Goal: Transaction & Acquisition: Purchase product/service

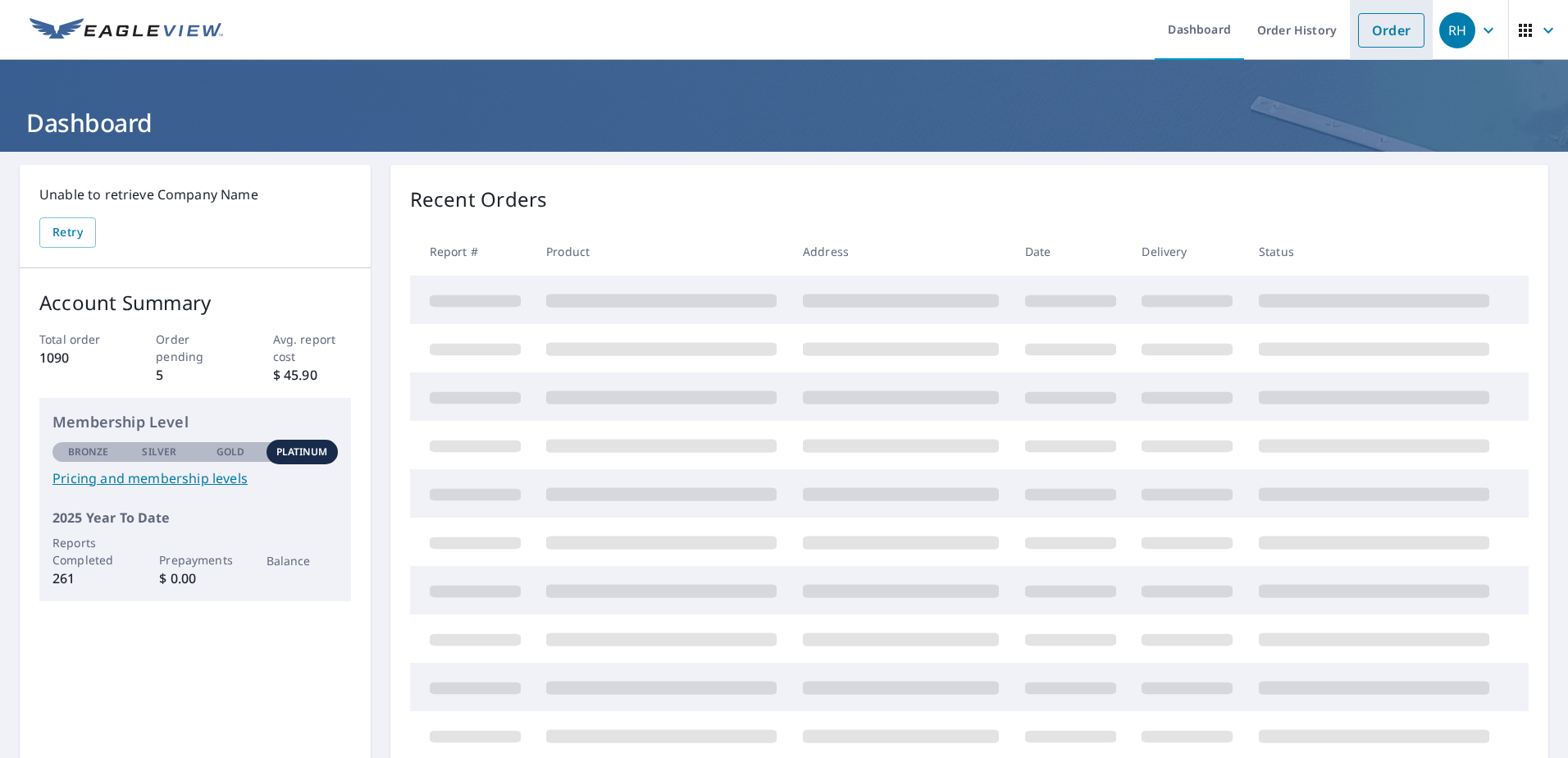
click at [1392, 31] on link "Order" at bounding box center [1391, 30] width 66 height 34
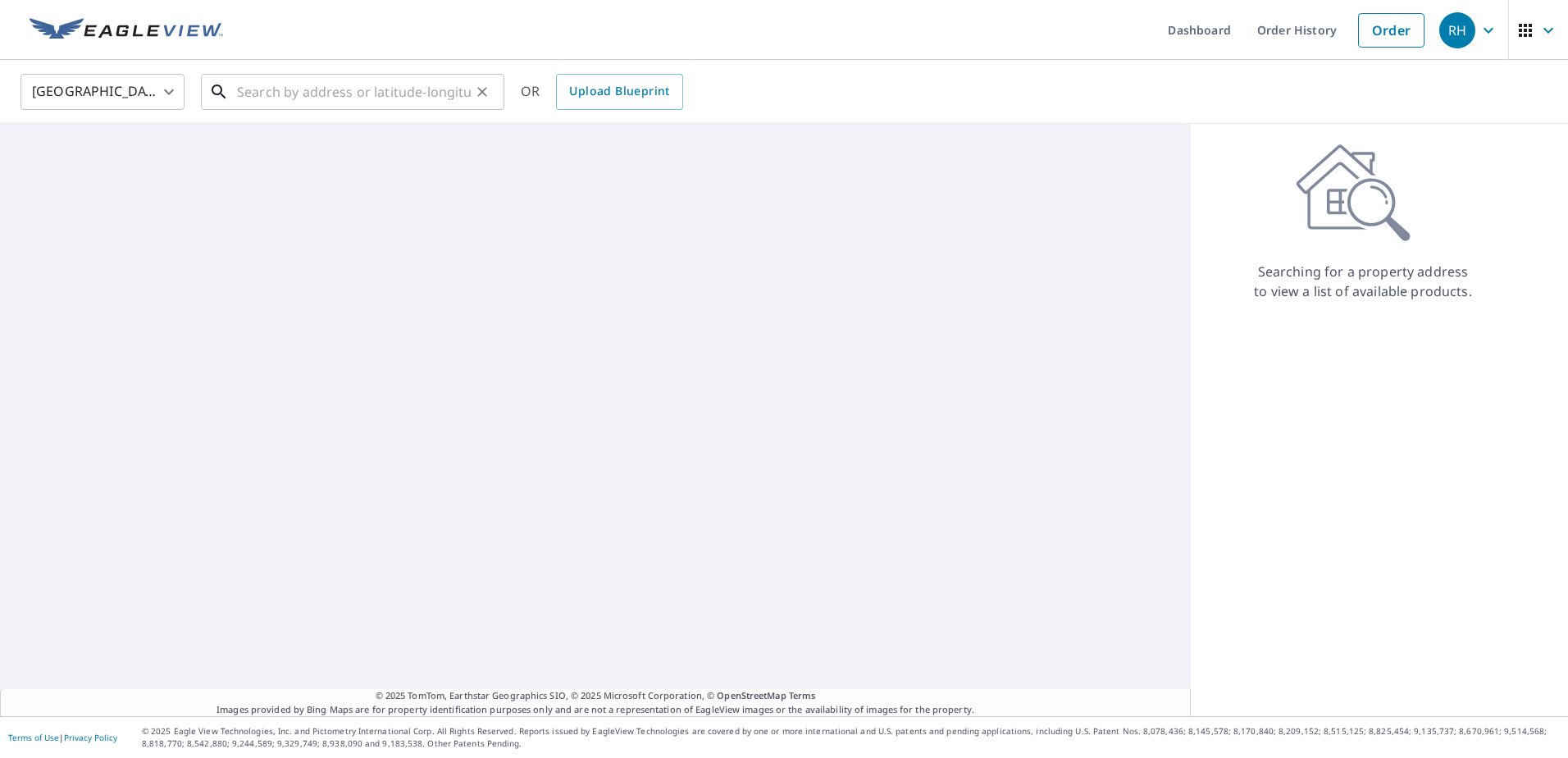
click at [330, 89] on input "text" at bounding box center [353, 91] width 234 height 46
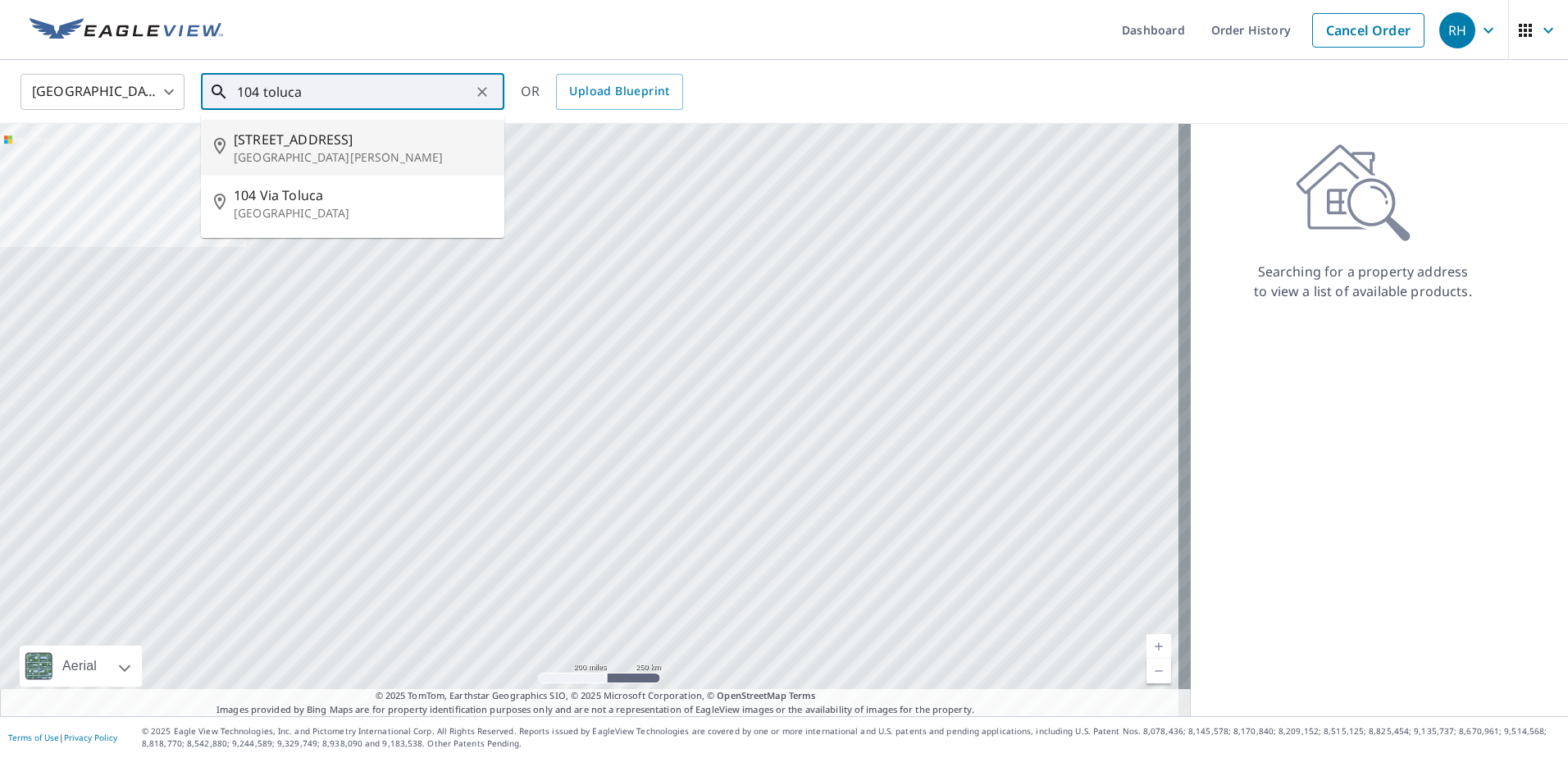
click at [311, 135] on span "[STREET_ADDRESS]" at bounding box center [362, 139] width 258 height 20
type input "[STREET_ADDRESS][PERSON_NAME]"
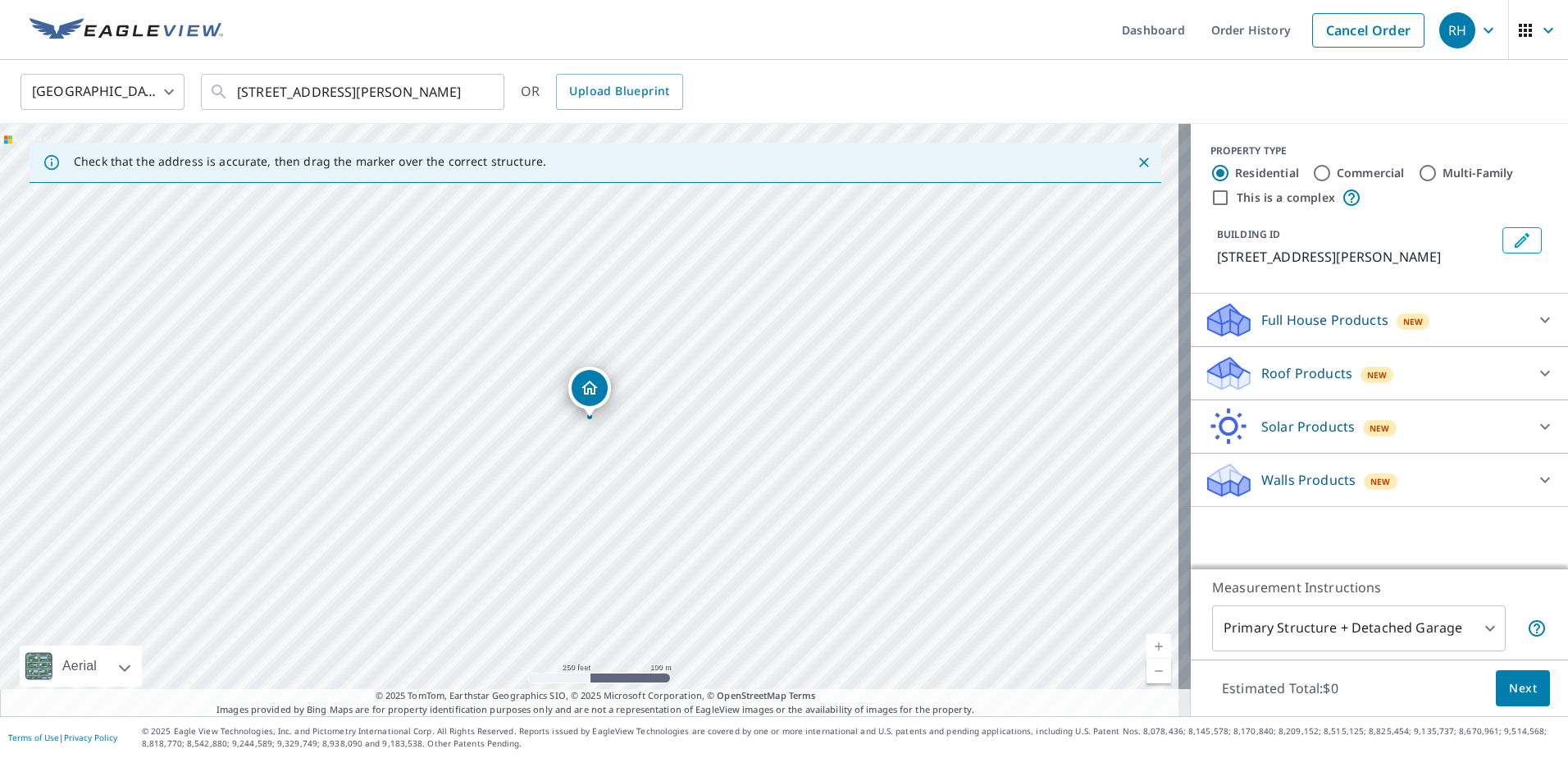
click at [1297, 383] on p "Roof Products" at bounding box center [1308, 373] width 91 height 20
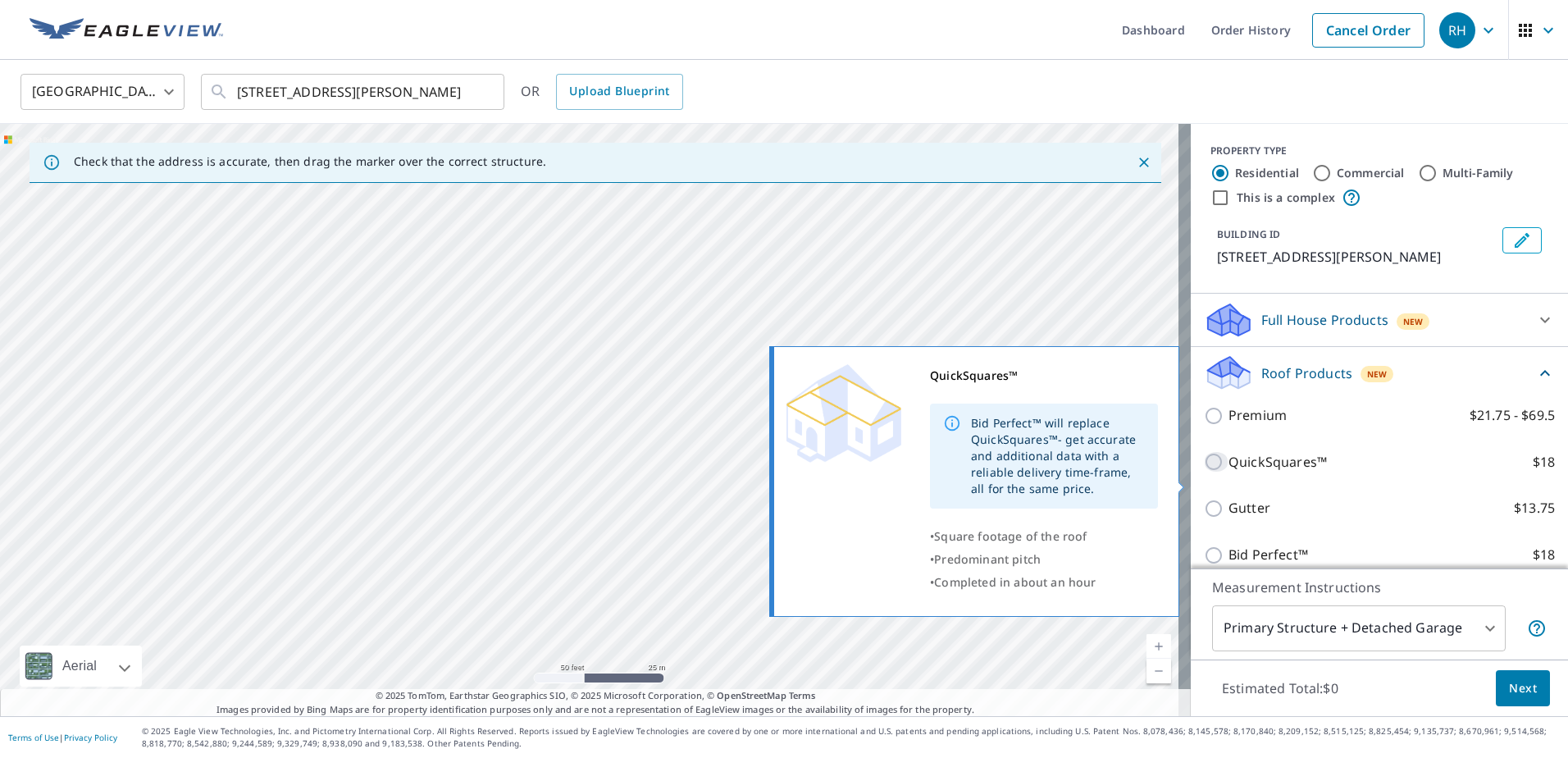
click at [1204, 472] on input "QuickSquares™ $18" at bounding box center [1216, 461] width 25 height 20
checkbox input "true"
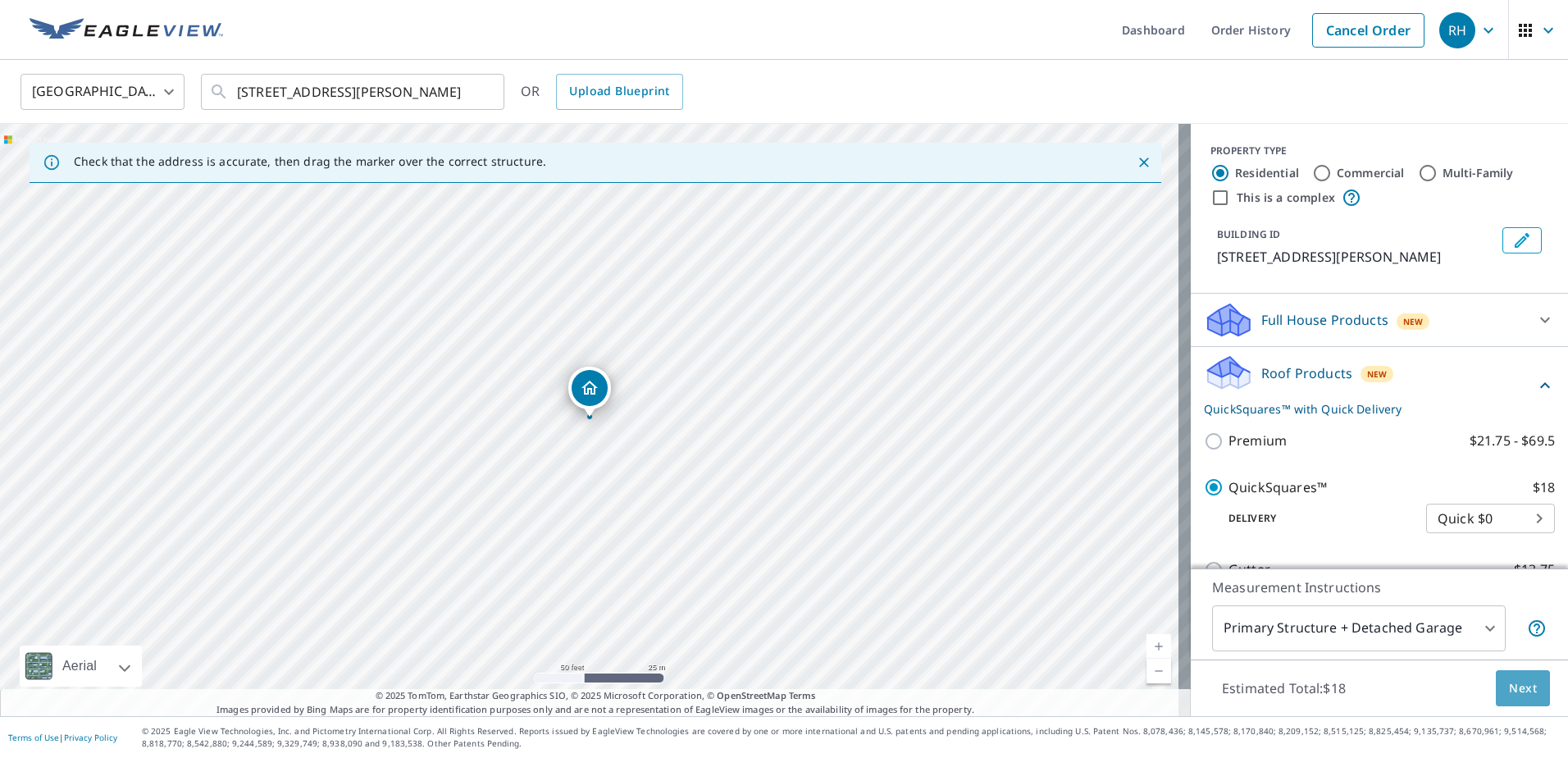
click at [1511, 685] on span "Next" at bounding box center [1523, 689] width 28 height 21
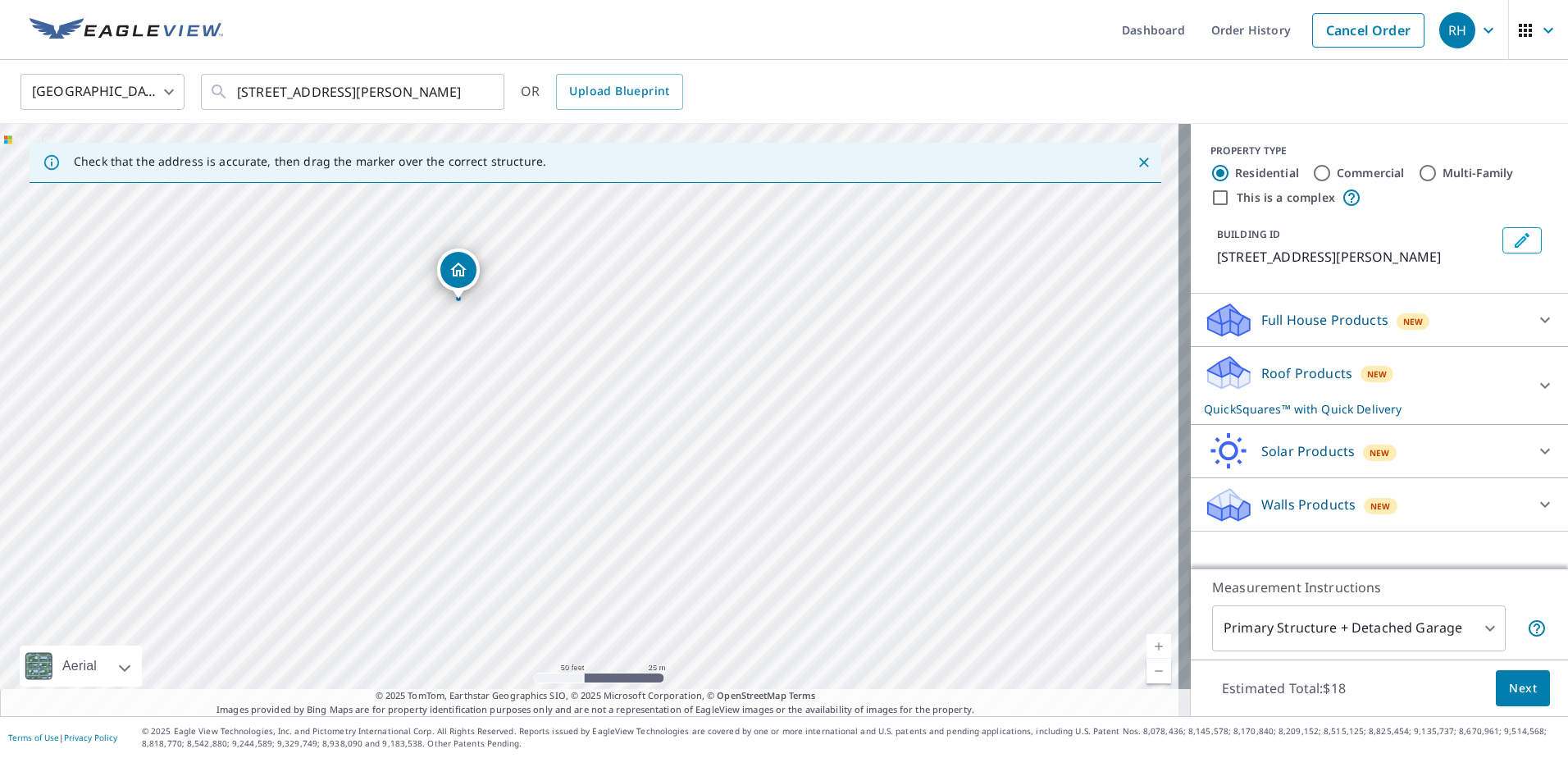
drag, startPoint x: 344, startPoint y: 364, endPoint x: 945, endPoint y: 482, distance: 612.5
click at [946, 481] on div "[STREET_ADDRESS][PERSON_NAME]" at bounding box center [596, 420] width 1191 height 592
drag, startPoint x: 721, startPoint y: 525, endPoint x: 728, endPoint y: 539, distance: 15.7
click at [728, 539] on div "[STREET_ADDRESS][PERSON_NAME]" at bounding box center [596, 420] width 1191 height 592
drag, startPoint x: 656, startPoint y: 478, endPoint x: 661, endPoint y: 486, distance: 9.4
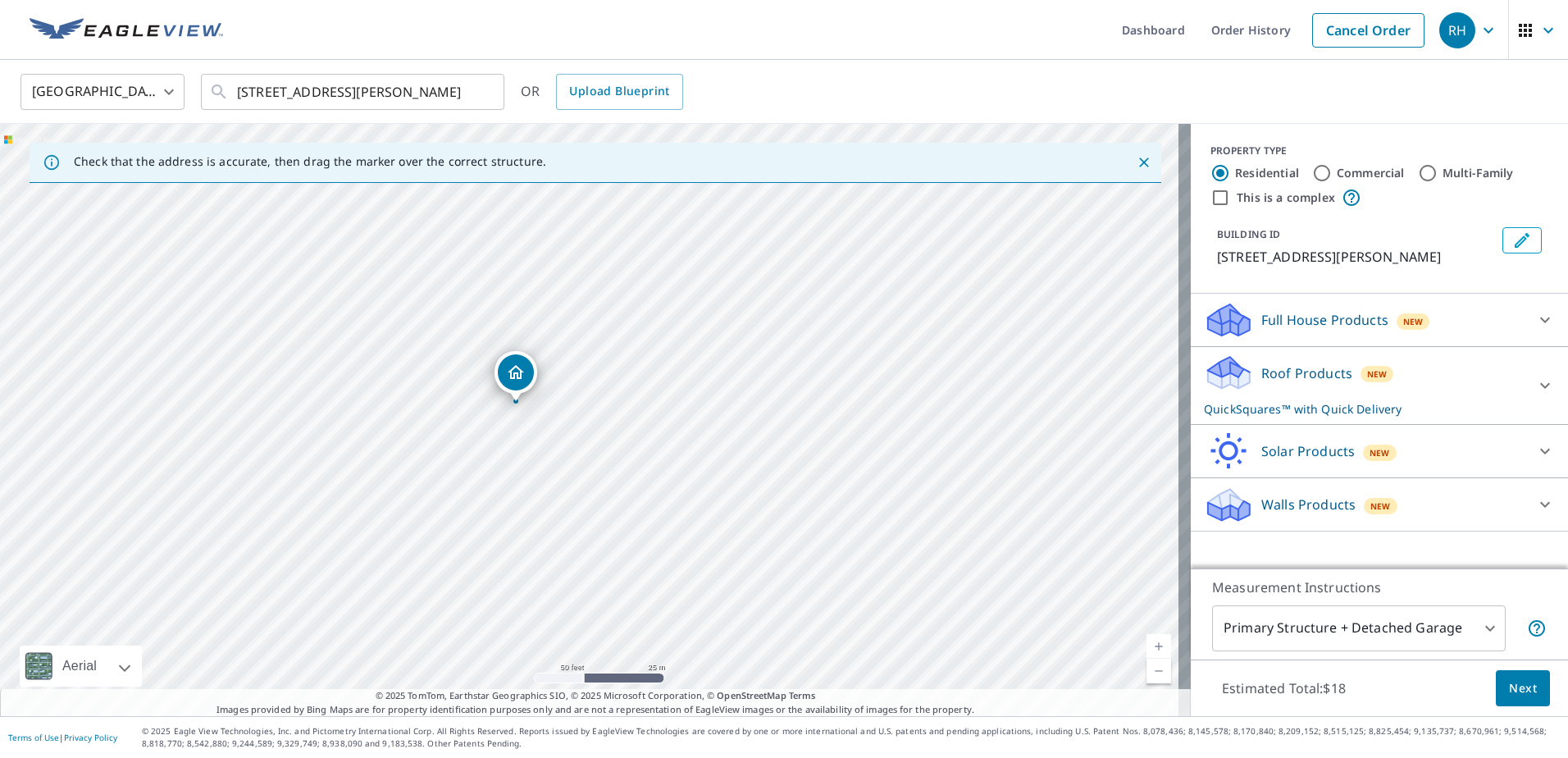
click at [661, 486] on div "[STREET_ADDRESS][PERSON_NAME]" at bounding box center [596, 420] width 1191 height 592
drag, startPoint x: 745, startPoint y: 539, endPoint x: 583, endPoint y: 625, distance: 183.4
click at [606, 648] on div "[STREET_ADDRESS][PERSON_NAME]" at bounding box center [596, 420] width 1191 height 592
drag, startPoint x: 742, startPoint y: 385, endPoint x: 728, endPoint y: 514, distance: 129.8
click at [728, 512] on div "[STREET_ADDRESS][PERSON_NAME]" at bounding box center [596, 420] width 1191 height 592
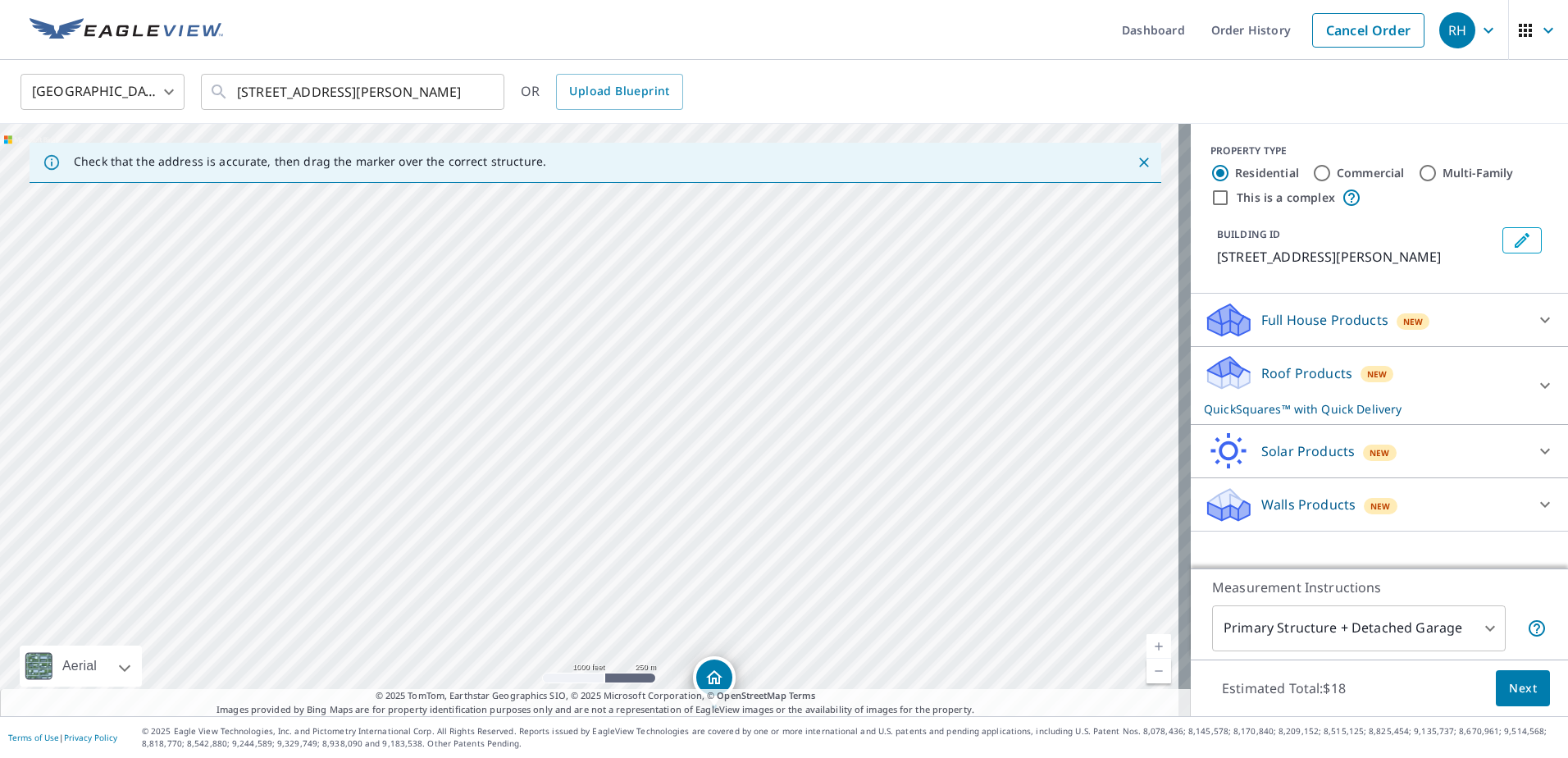
drag, startPoint x: 723, startPoint y: 381, endPoint x: 699, endPoint y: 565, distance: 185.6
click at [699, 563] on div "[STREET_ADDRESS][PERSON_NAME]" at bounding box center [596, 420] width 1191 height 592
drag, startPoint x: 740, startPoint y: 489, endPoint x: 696, endPoint y: 608, distance: 126.9
click at [696, 606] on div "[STREET_ADDRESS][PERSON_NAME]" at bounding box center [596, 420] width 1191 height 592
drag, startPoint x: 701, startPoint y: 557, endPoint x: 684, endPoint y: 622, distance: 67.2
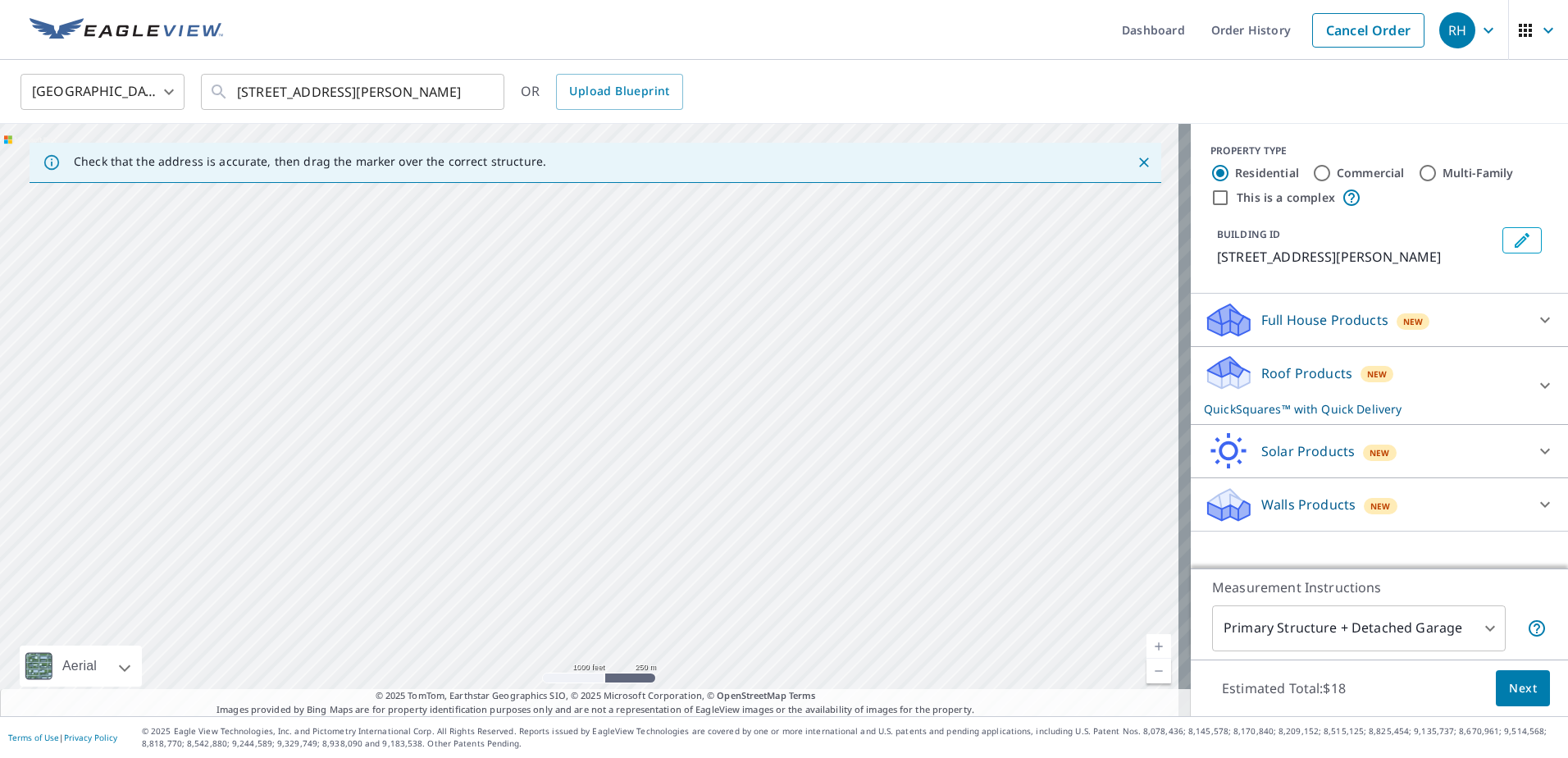
click at [684, 616] on div "[STREET_ADDRESS][PERSON_NAME]" at bounding box center [596, 420] width 1191 height 592
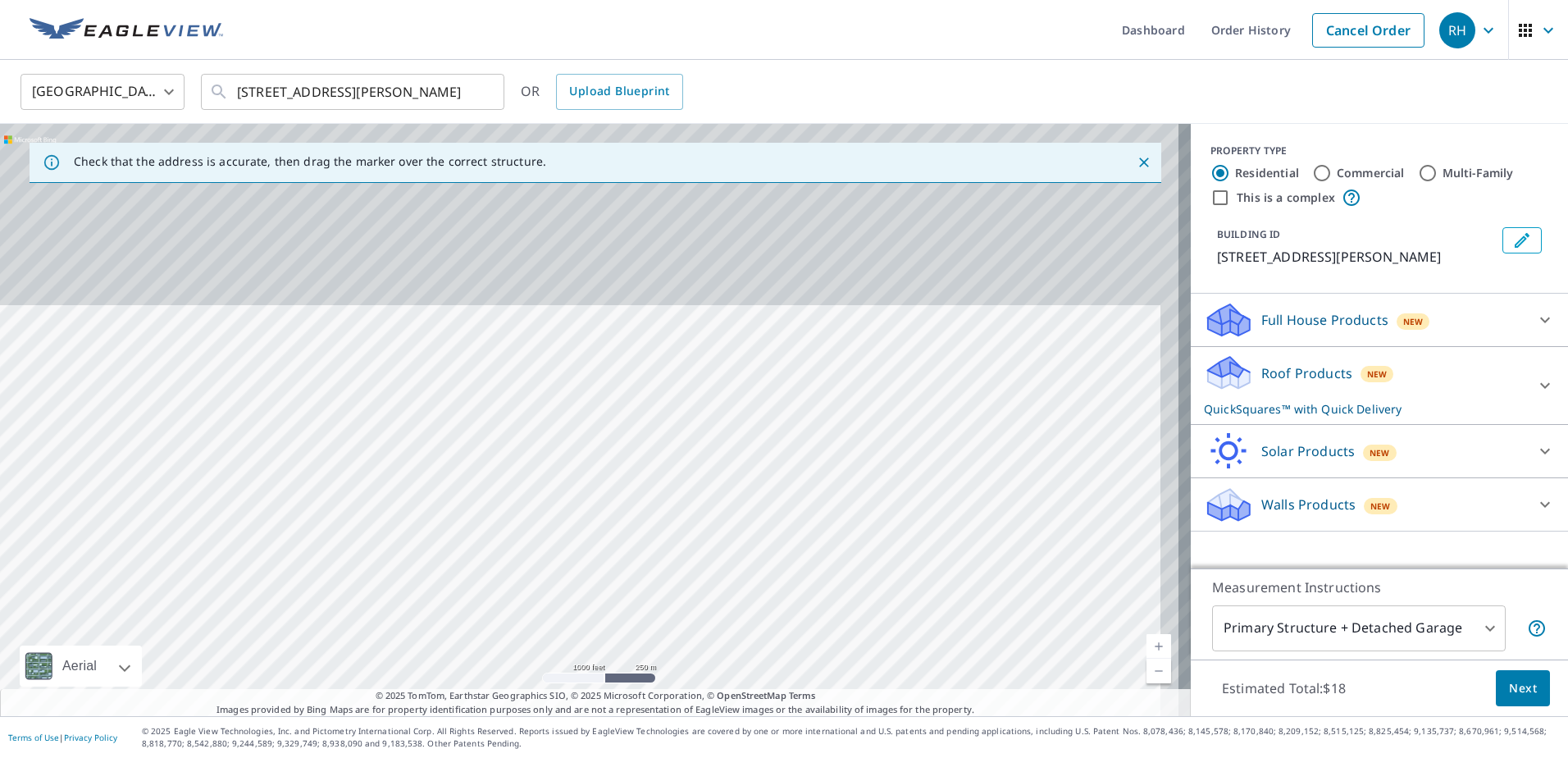
drag, startPoint x: 727, startPoint y: 482, endPoint x: 697, endPoint y: 739, distance: 258.7
click at [697, 739] on div "Dashboard Order History Cancel Order RH [GEOGRAPHIC_DATA] [GEOGRAPHIC_DATA] ​ […" at bounding box center [784, 379] width 1568 height 758
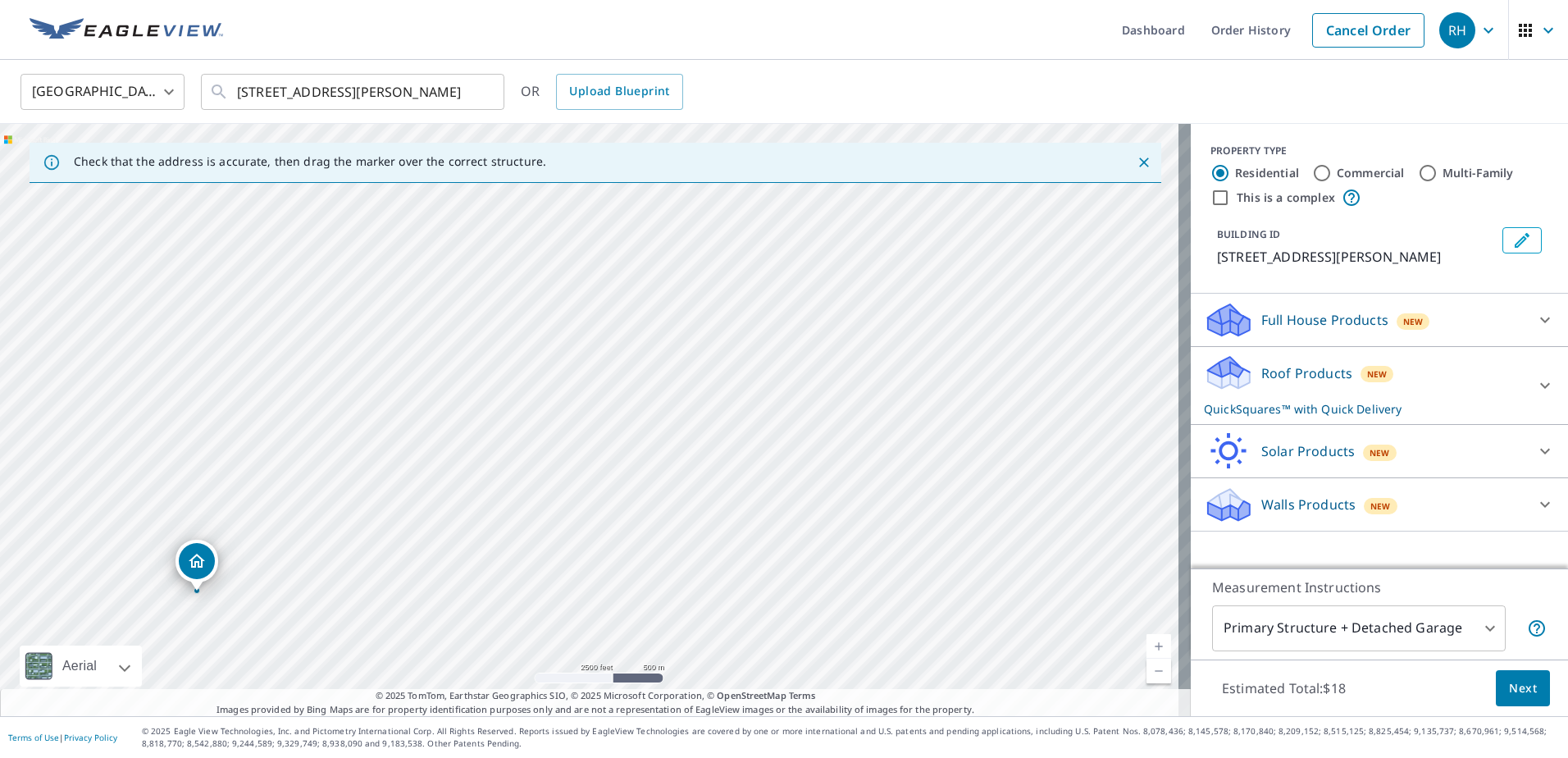
drag, startPoint x: 568, startPoint y: 365, endPoint x: 320, endPoint y: 246, distance: 275.1
click at [320, 246] on div "[STREET_ADDRESS][PERSON_NAME]" at bounding box center [596, 420] width 1191 height 592
drag, startPoint x: 353, startPoint y: 263, endPoint x: 459, endPoint y: 444, distance: 209.8
click at [459, 444] on div "[STREET_ADDRESS][PERSON_NAME]" at bounding box center [596, 420] width 1191 height 592
drag, startPoint x: 251, startPoint y: 536, endPoint x: 1225, endPoint y: 171, distance: 1040.1
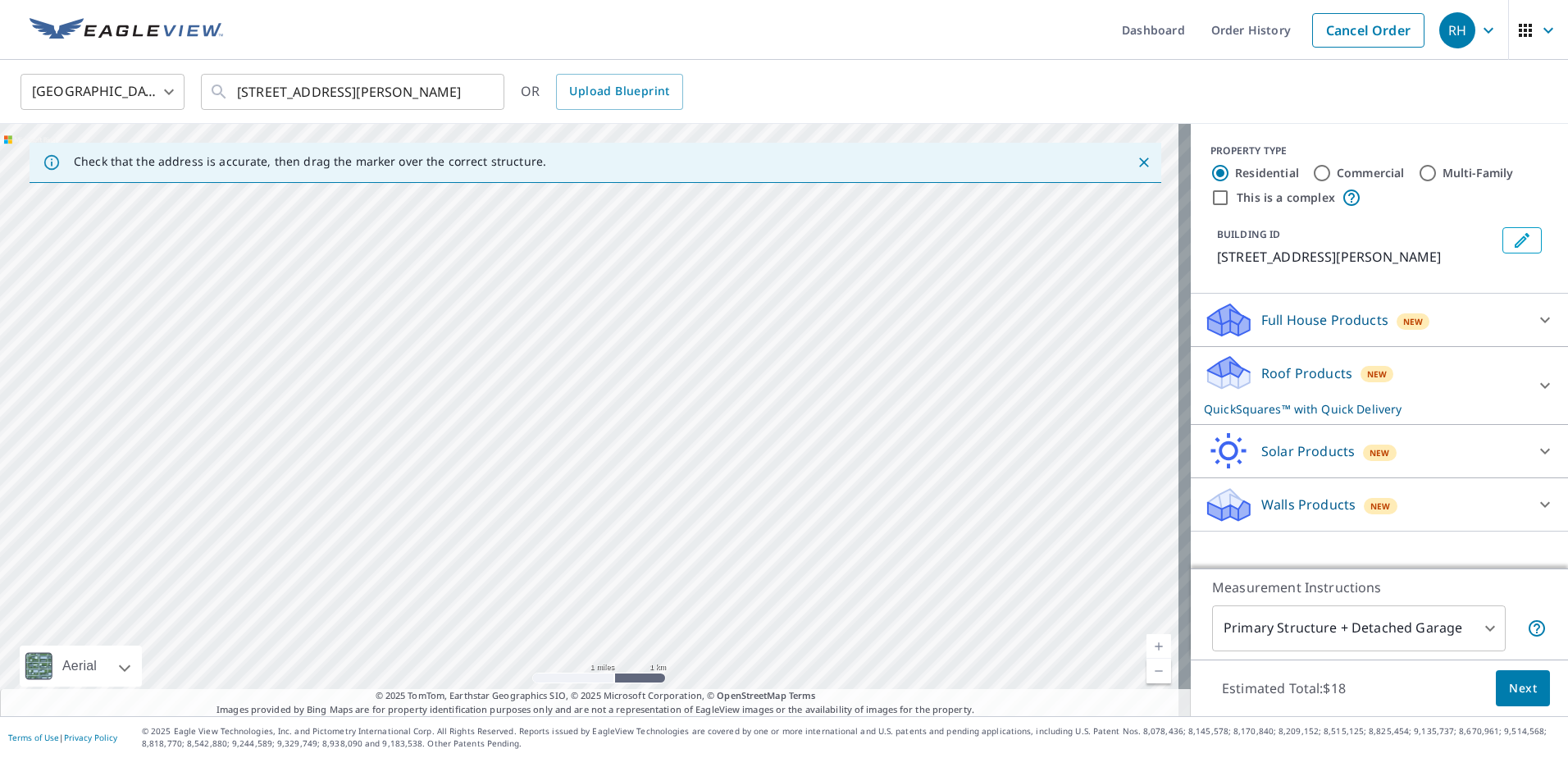
click at [1225, 171] on div "Check that the address is accurate, then drag the marker over the correct struc…" at bounding box center [784, 420] width 1568 height 592
drag, startPoint x: 244, startPoint y: 520, endPoint x: 1386, endPoint y: 196, distance: 1187.1
click at [1378, 198] on div "Check that the address is accurate, then drag the marker over the correct struc…" at bounding box center [784, 420] width 1568 height 592
